Goal: Transaction & Acquisition: Purchase product/service

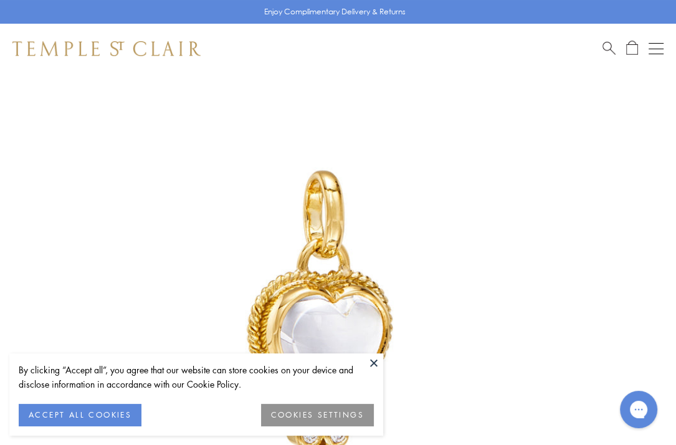
scroll to position [74, 0]
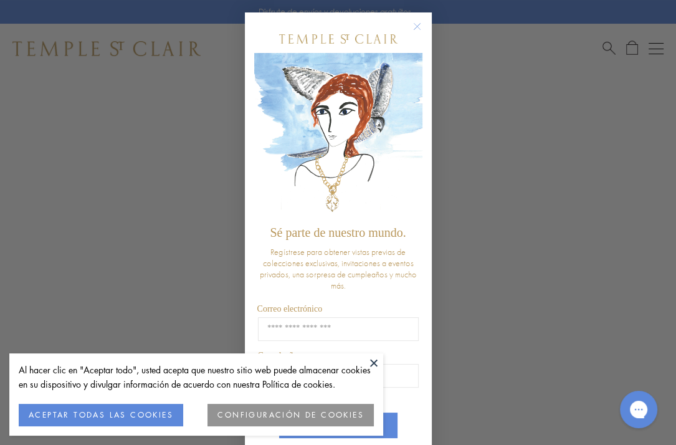
drag, startPoint x: 410, startPoint y: 28, endPoint x: 449, endPoint y: 72, distance: 58.7
click at [414, 28] on icon "Cerrar diálogo" at bounding box center [417, 27] width 6 height 6
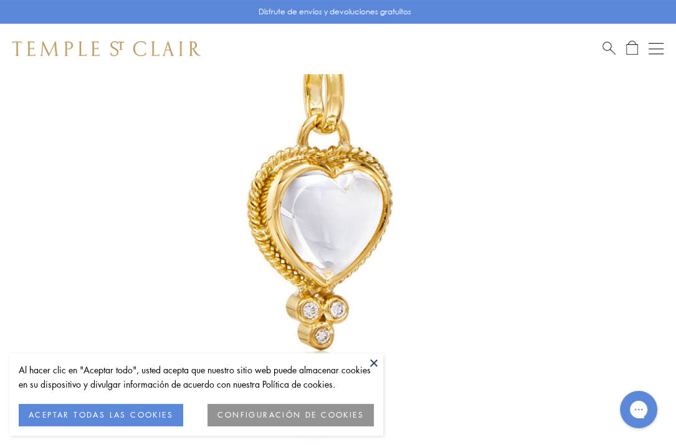
scroll to position [249, 0]
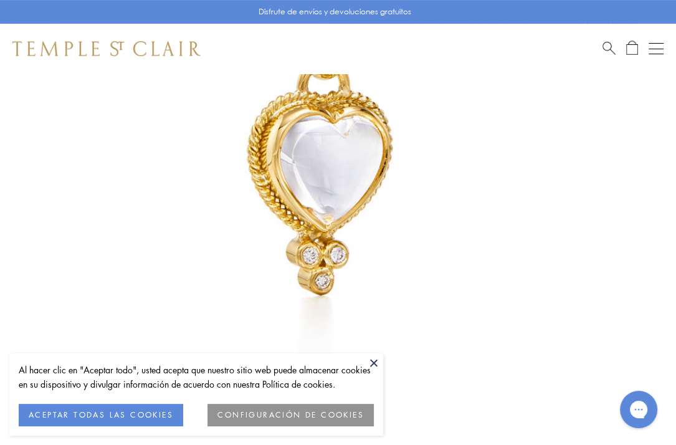
click at [374, 362] on button at bounding box center [373, 362] width 19 height 19
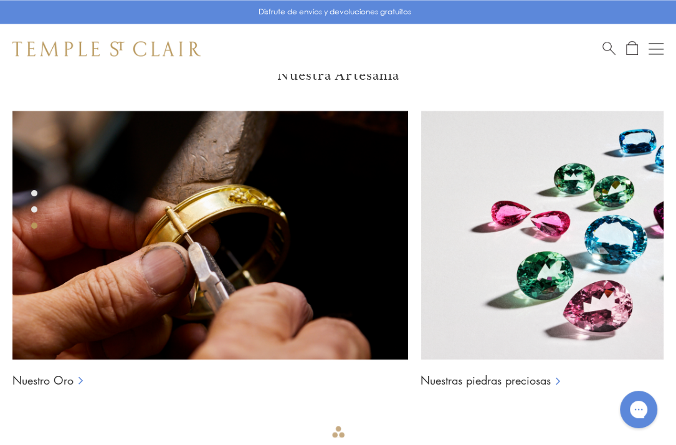
scroll to position [1620, 0]
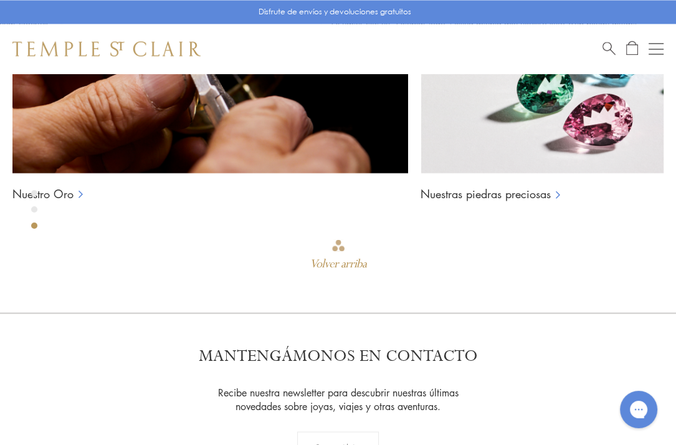
click at [652, 53] on button "Abrir navegación" at bounding box center [655, 48] width 15 height 15
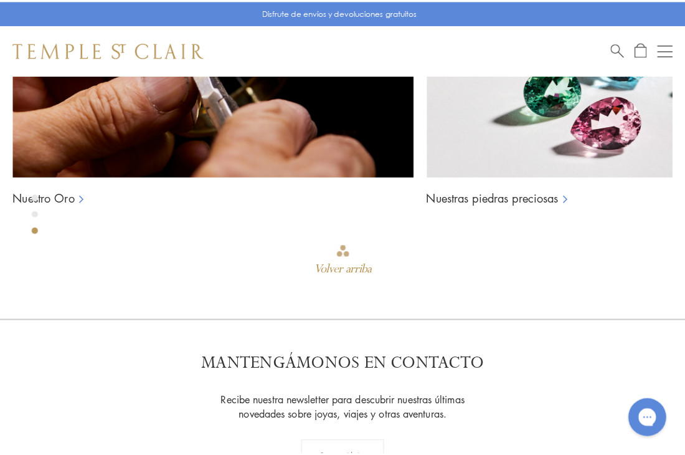
scroll to position [1638, 0]
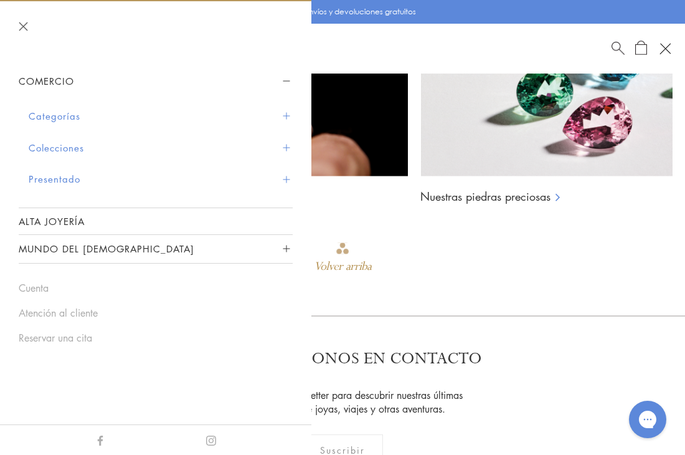
click at [70, 115] on font "Categorías" at bounding box center [55, 116] width 52 height 12
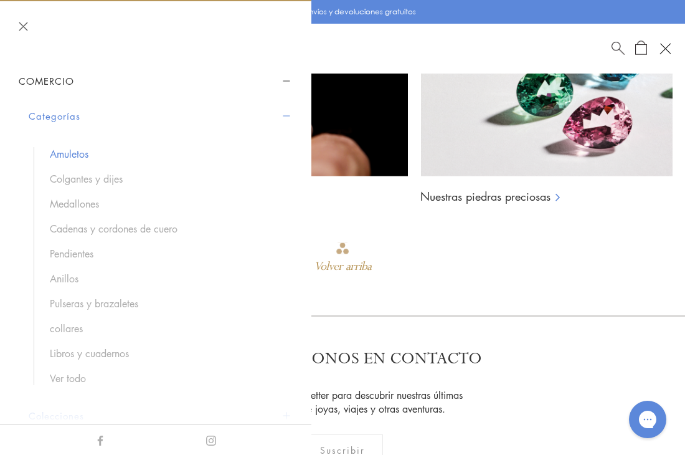
click at [75, 153] on font "Amuletos" at bounding box center [69, 154] width 39 height 14
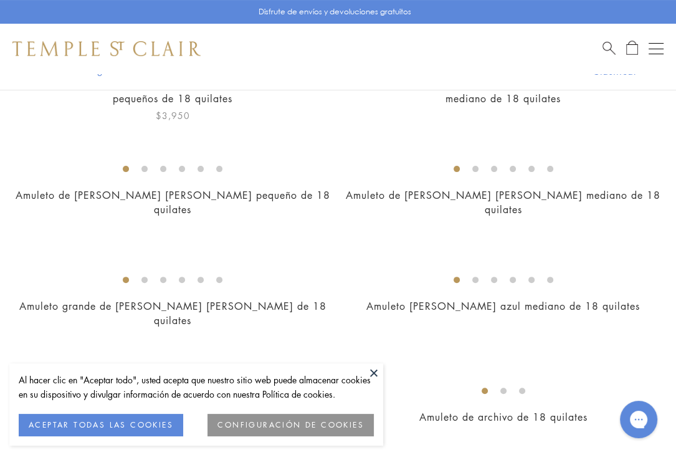
click at [0, 0] on img at bounding box center [0, 0] width 0 height 0
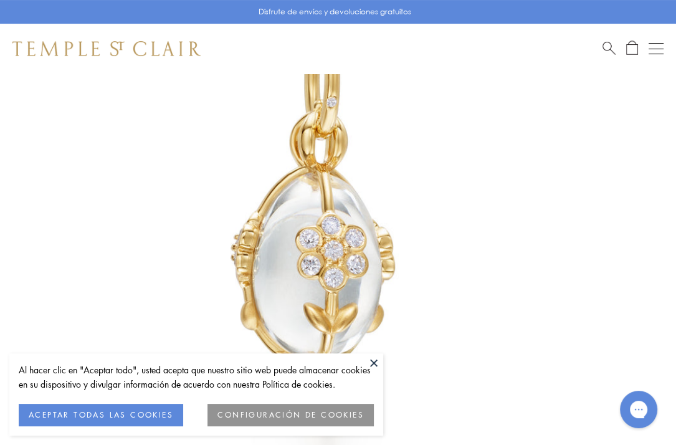
scroll to position [260, 0]
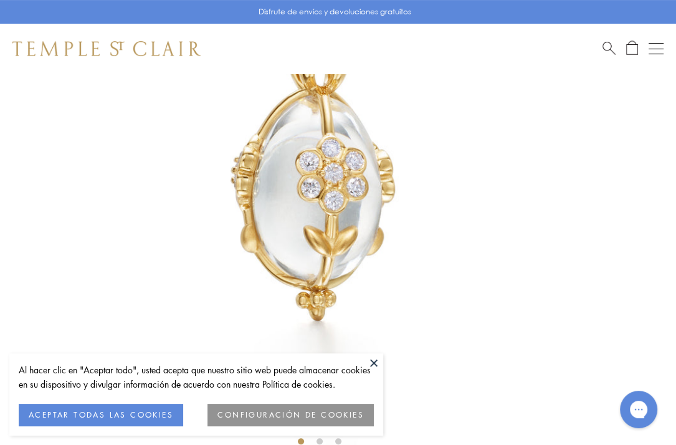
click at [376, 361] on button at bounding box center [373, 362] width 19 height 19
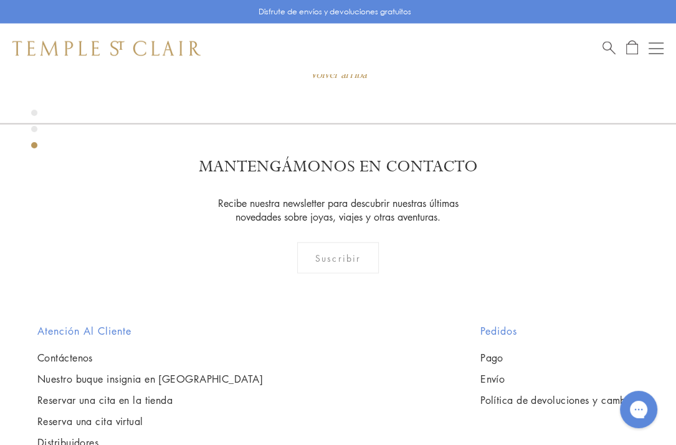
scroll to position [1818, 0]
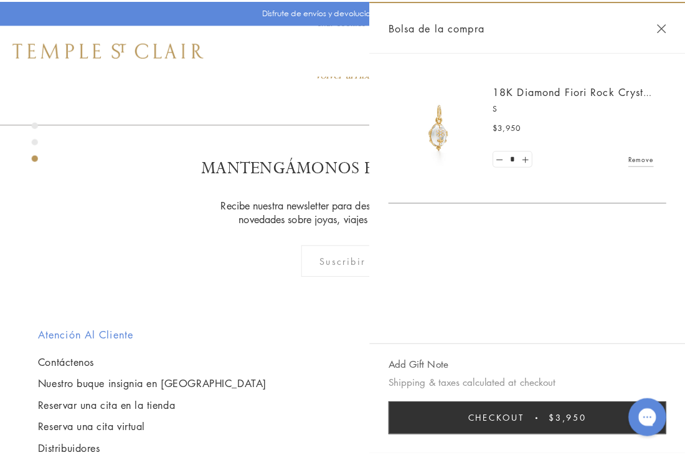
scroll to position [1836, 0]
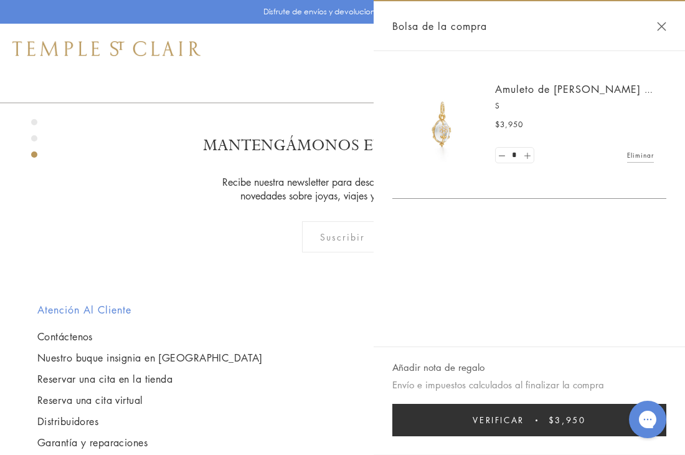
click at [531, 148] on link at bounding box center [527, 156] width 12 height 16
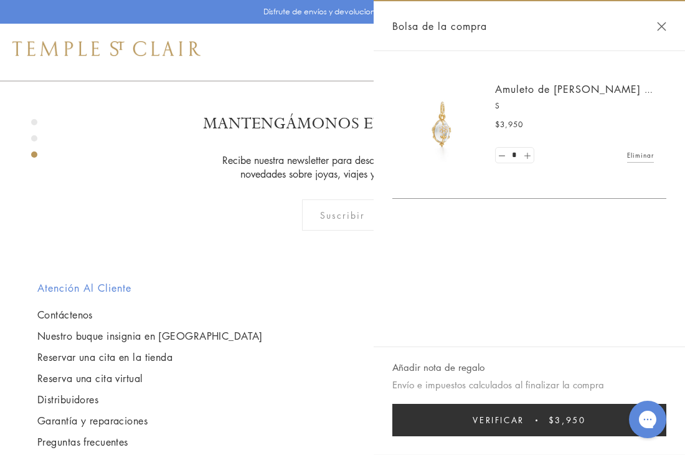
click at [528, 155] on link at bounding box center [527, 156] width 12 height 16
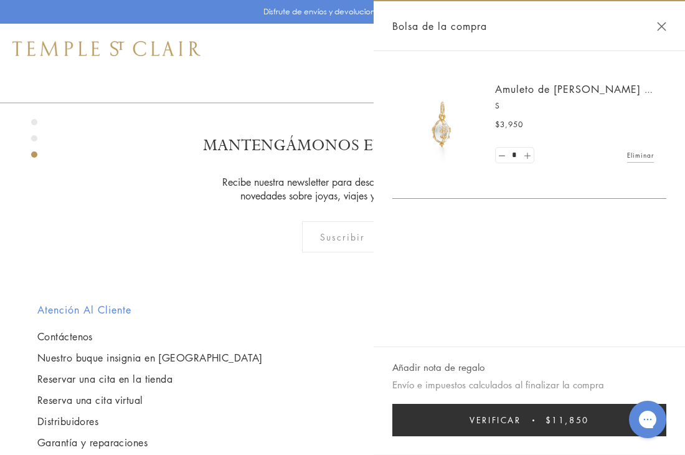
click at [528, 154] on link at bounding box center [527, 156] width 12 height 16
click at [526, 153] on link at bounding box center [527, 156] width 12 height 16
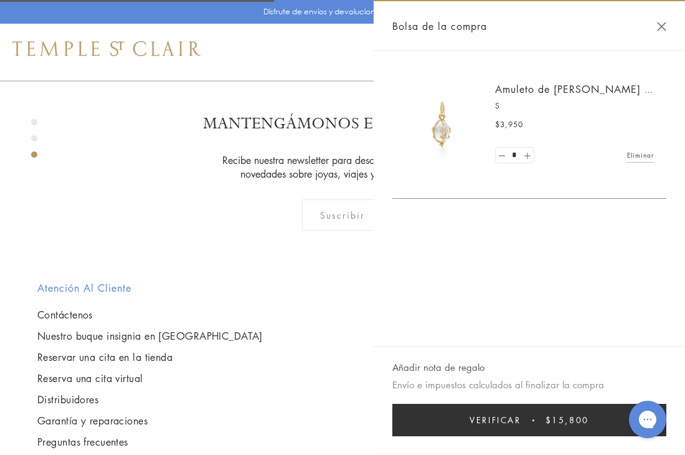
click at [528, 158] on link at bounding box center [527, 156] width 12 height 16
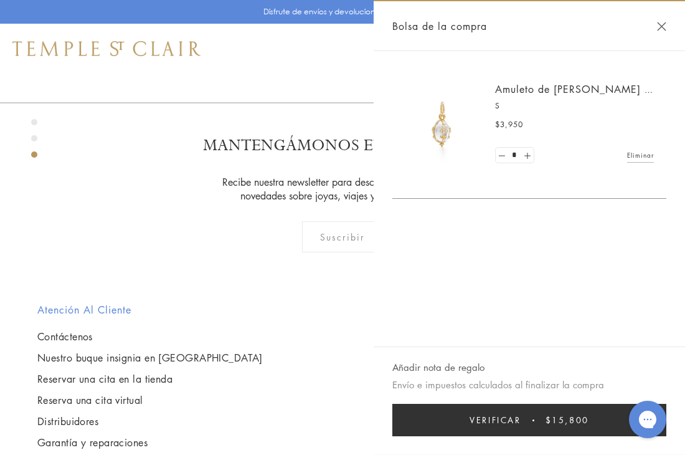
click at [667, 26] on div "Bolsa de la compra" at bounding box center [529, 26] width 311 height 50
click at [663, 25] on button "Cerrar la bolsa de compras" at bounding box center [661, 26] width 9 height 9
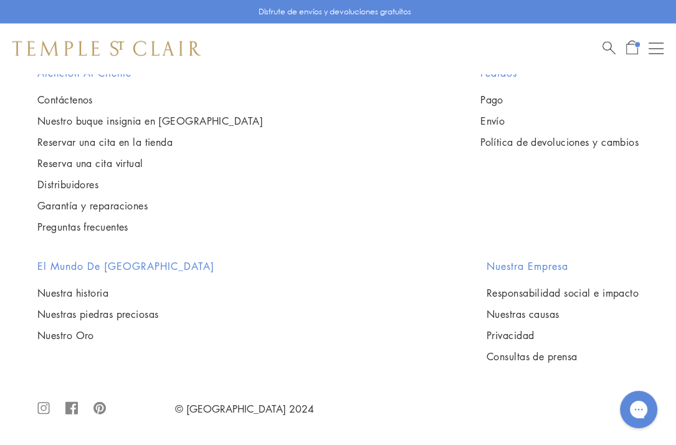
scroll to position [2357, 0]
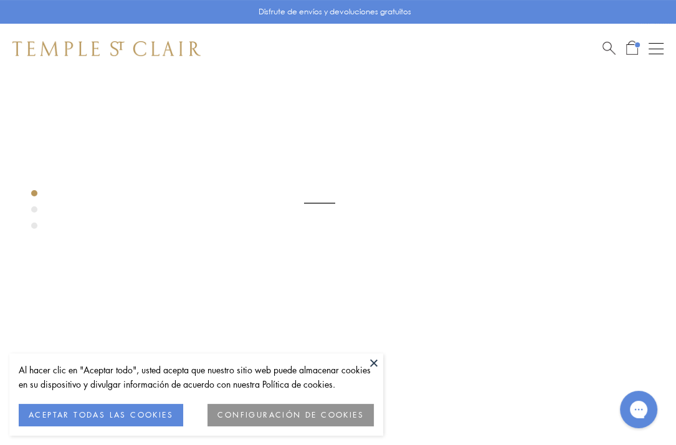
scroll to position [198, 0]
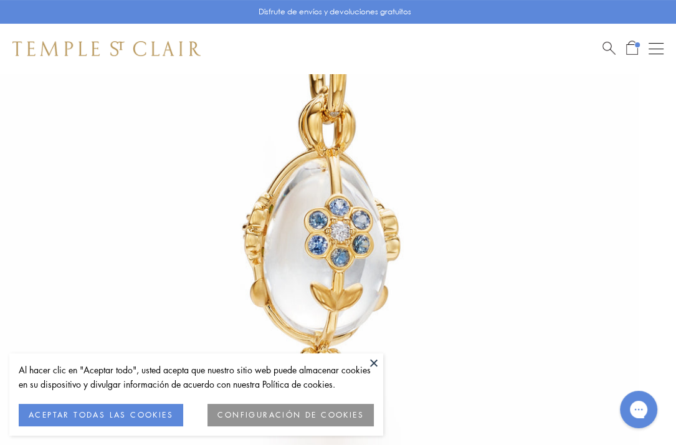
click at [374, 364] on button at bounding box center [373, 362] width 19 height 19
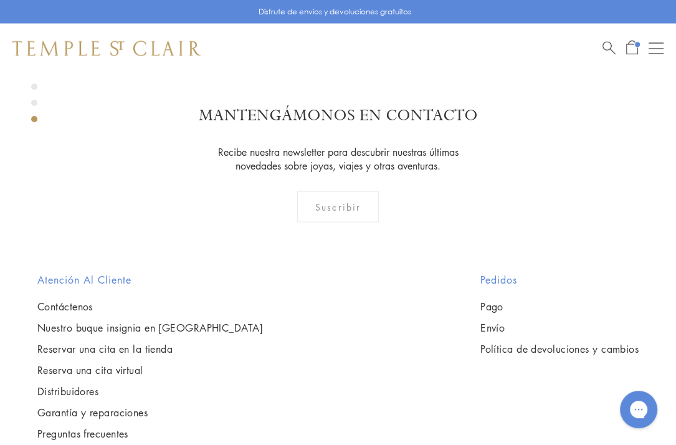
scroll to position [1880, 0]
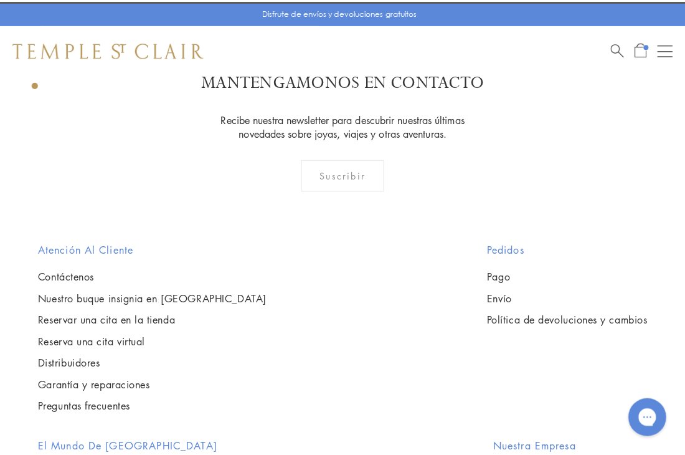
scroll to position [1899, 0]
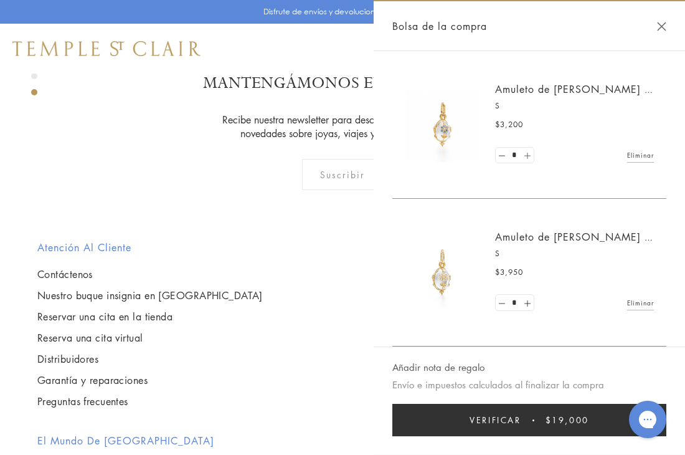
click at [530, 155] on link at bounding box center [527, 156] width 12 height 16
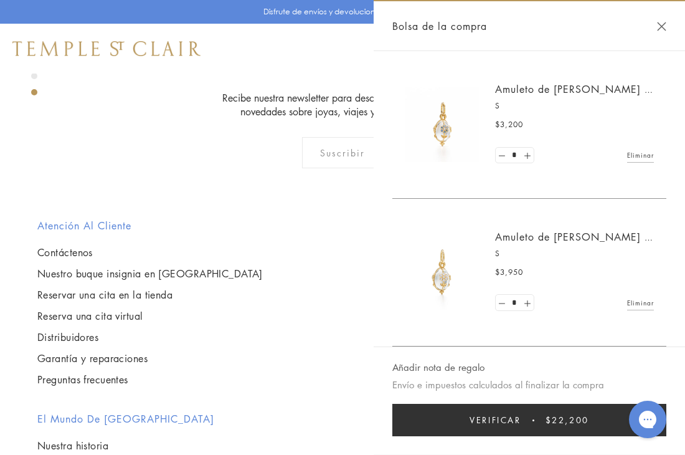
drag, startPoint x: 524, startPoint y: 151, endPoint x: 534, endPoint y: 164, distance: 16.0
click at [524, 152] on link at bounding box center [527, 156] width 12 height 16
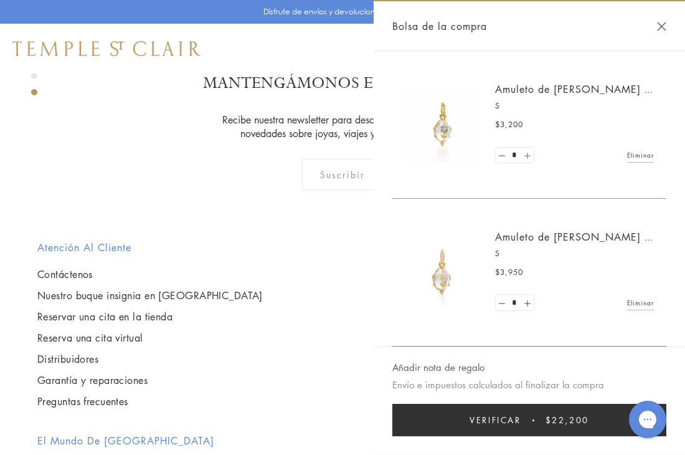
click at [526, 155] on link at bounding box center [527, 156] width 12 height 16
click at [492, 418] on font "Verificar" at bounding box center [495, 420] width 51 height 12
